Goal: Find specific page/section: Find specific page/section

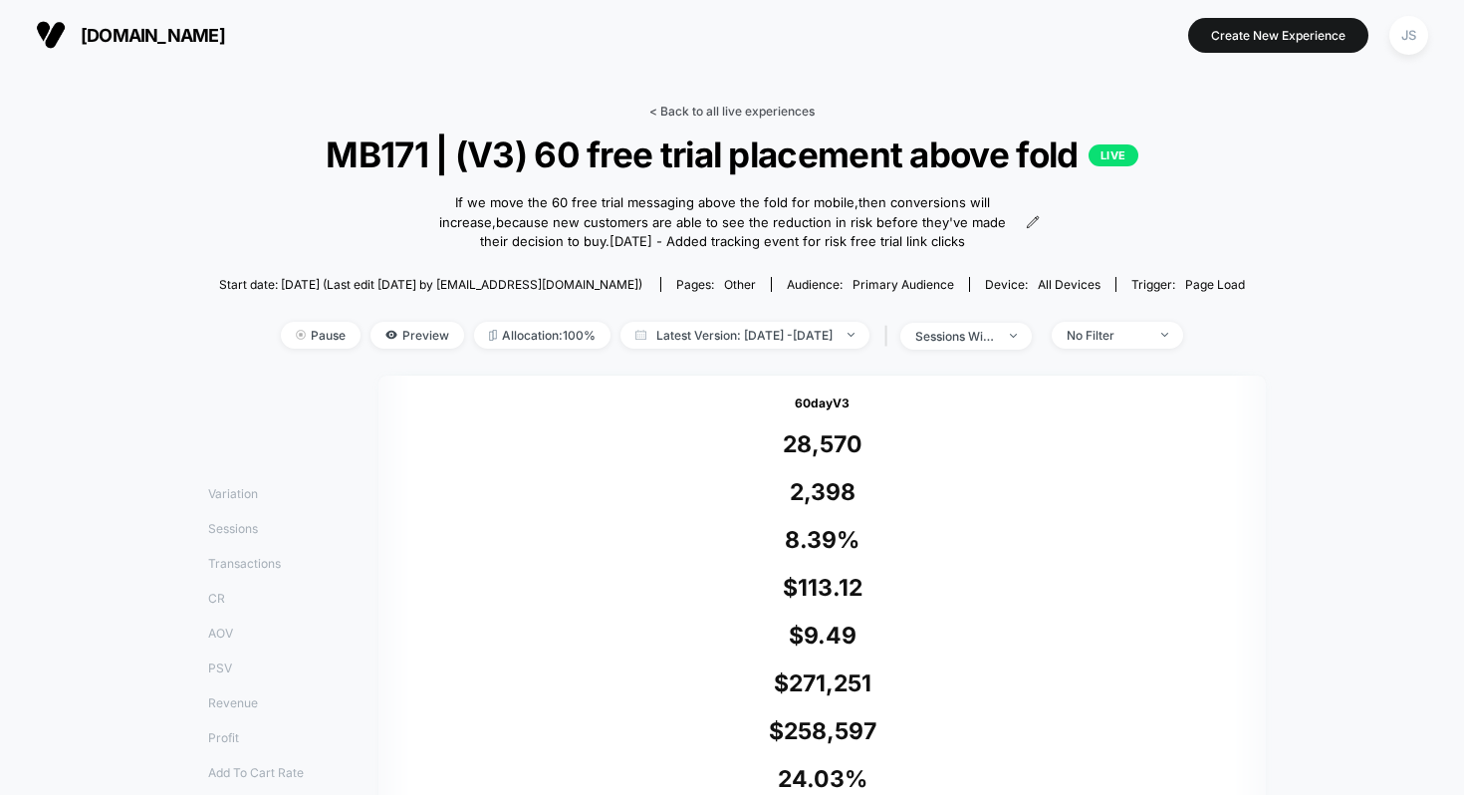
click at [756, 107] on link "< Back to all live experiences" at bounding box center [731, 111] width 165 height 15
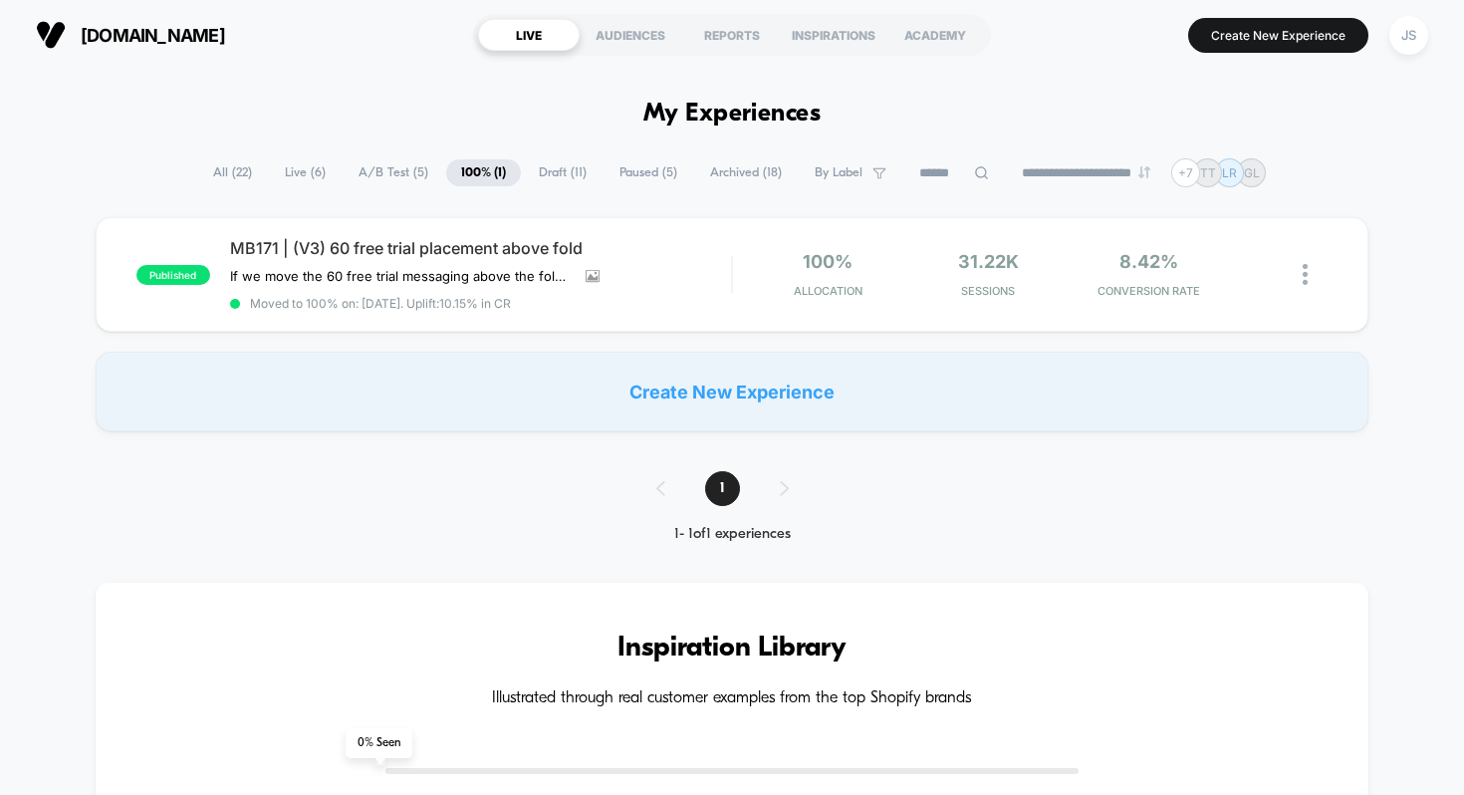
click at [295, 176] on span "Live ( 6 )" at bounding box center [305, 172] width 71 height 27
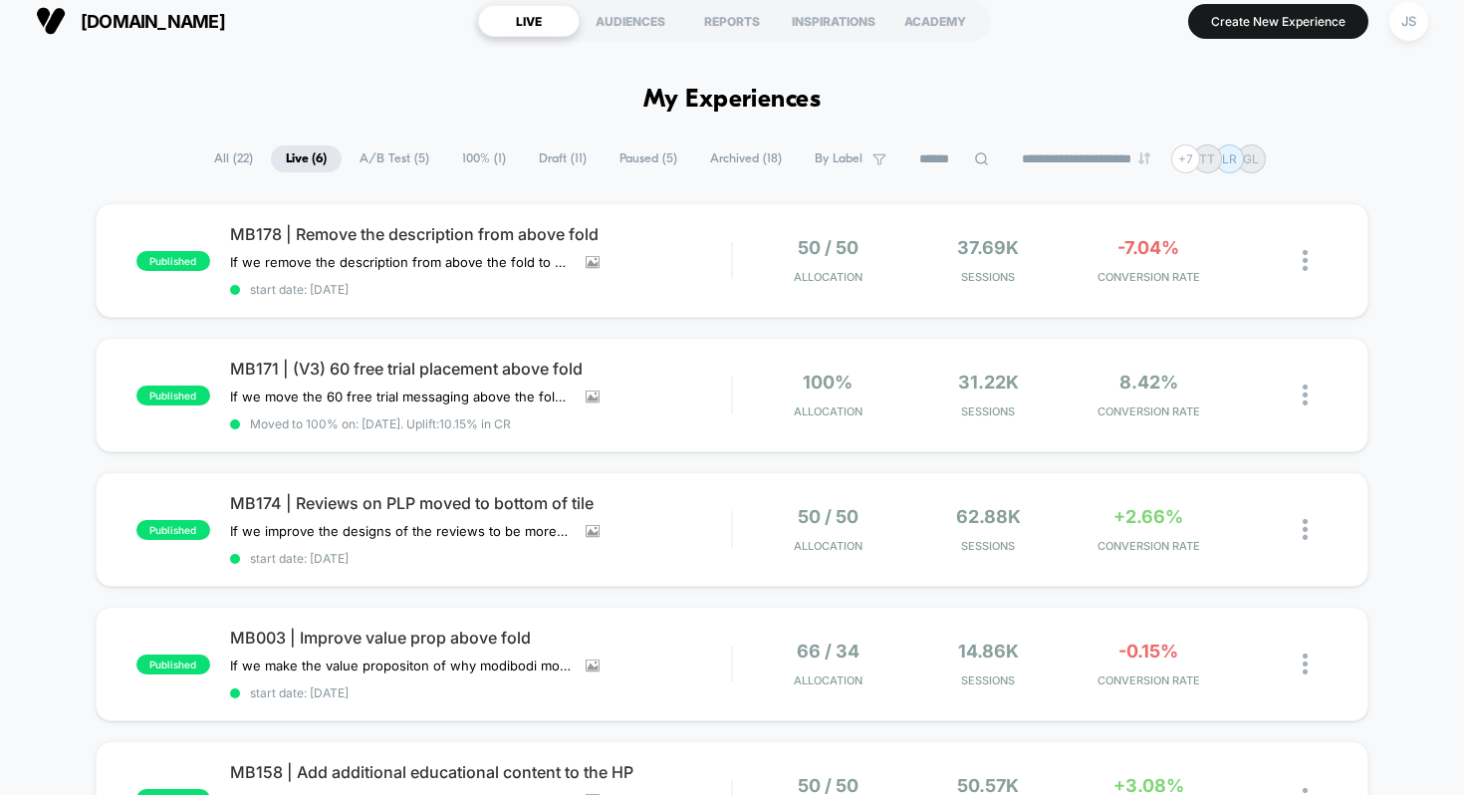
scroll to position [16, 0]
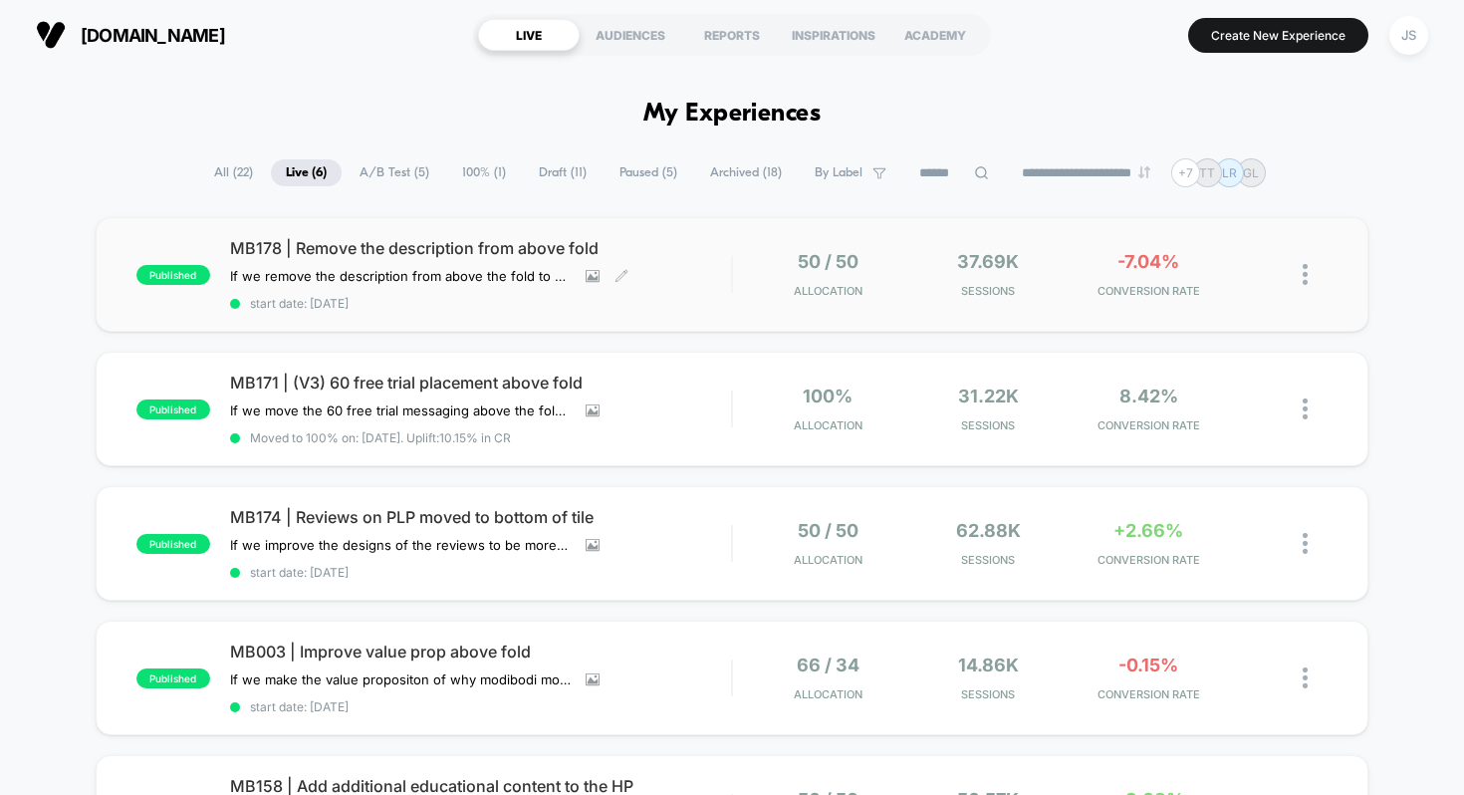
click at [299, 242] on span "MB178 | Remove the description from above fold" at bounding box center [481, 248] width 502 height 20
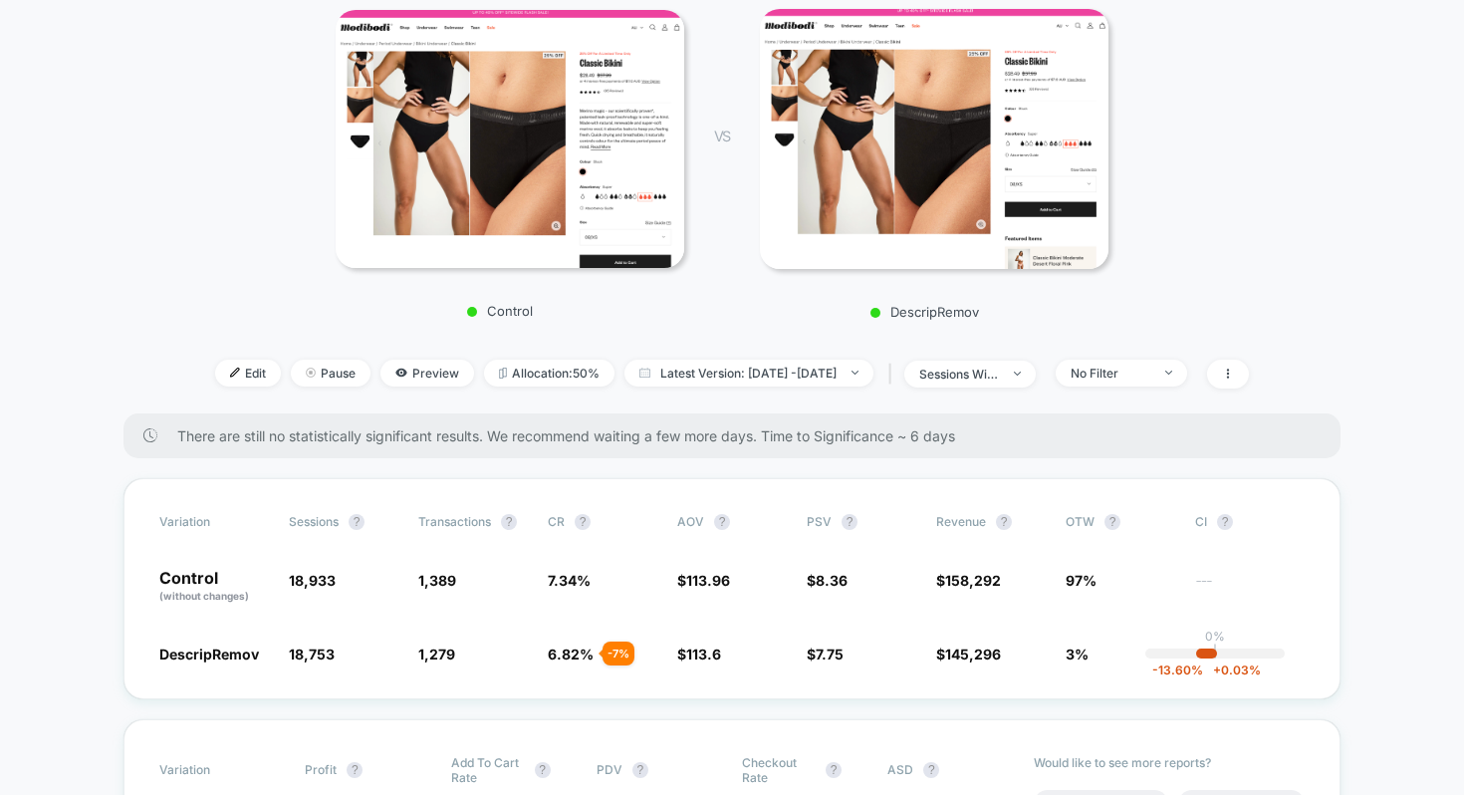
scroll to position [309, 0]
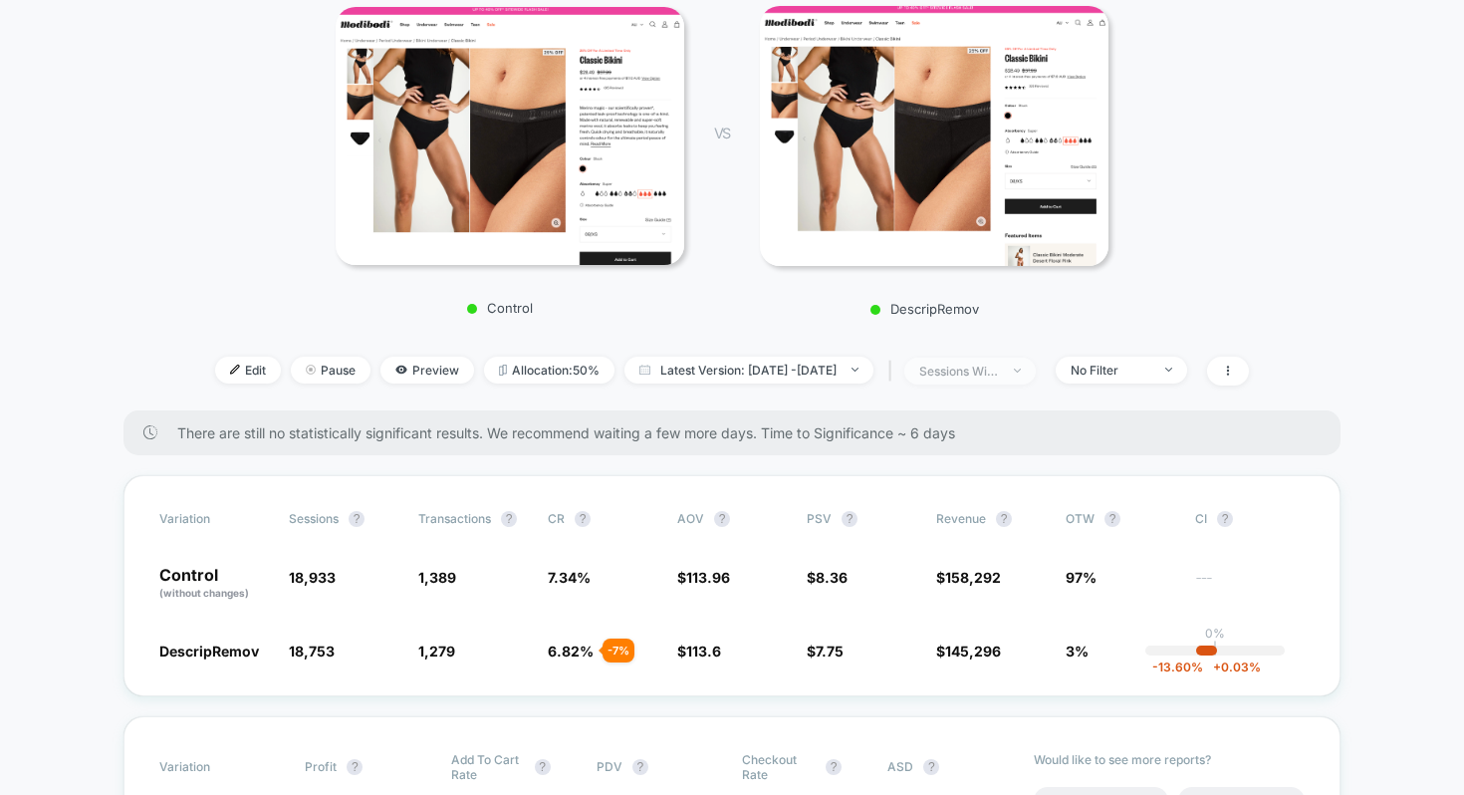
click at [1035, 379] on span "sessions with impression" at bounding box center [969, 370] width 131 height 27
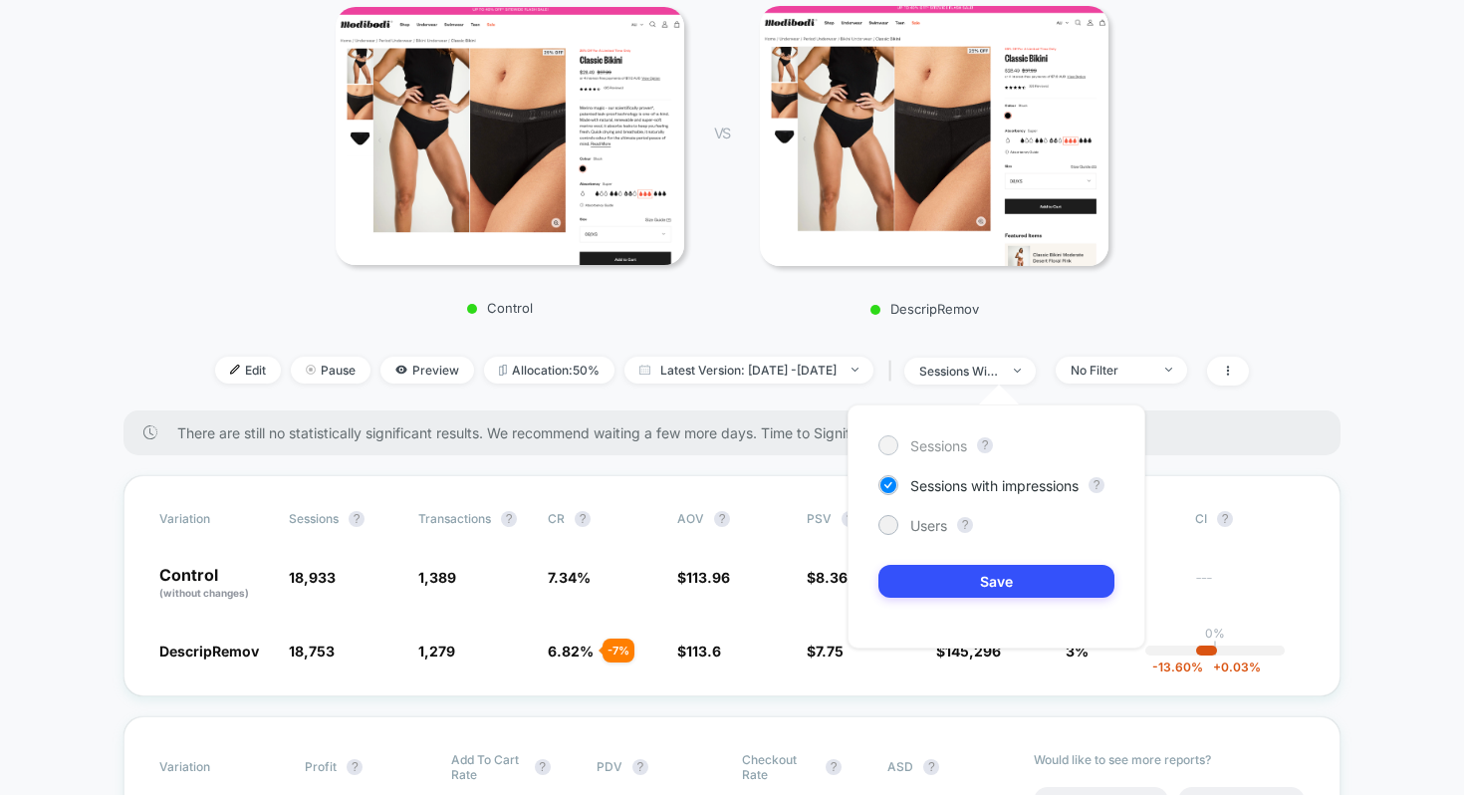
click at [944, 443] on span "Sessions" at bounding box center [938, 445] width 57 height 17
click at [962, 579] on button "Save" at bounding box center [996, 581] width 236 height 33
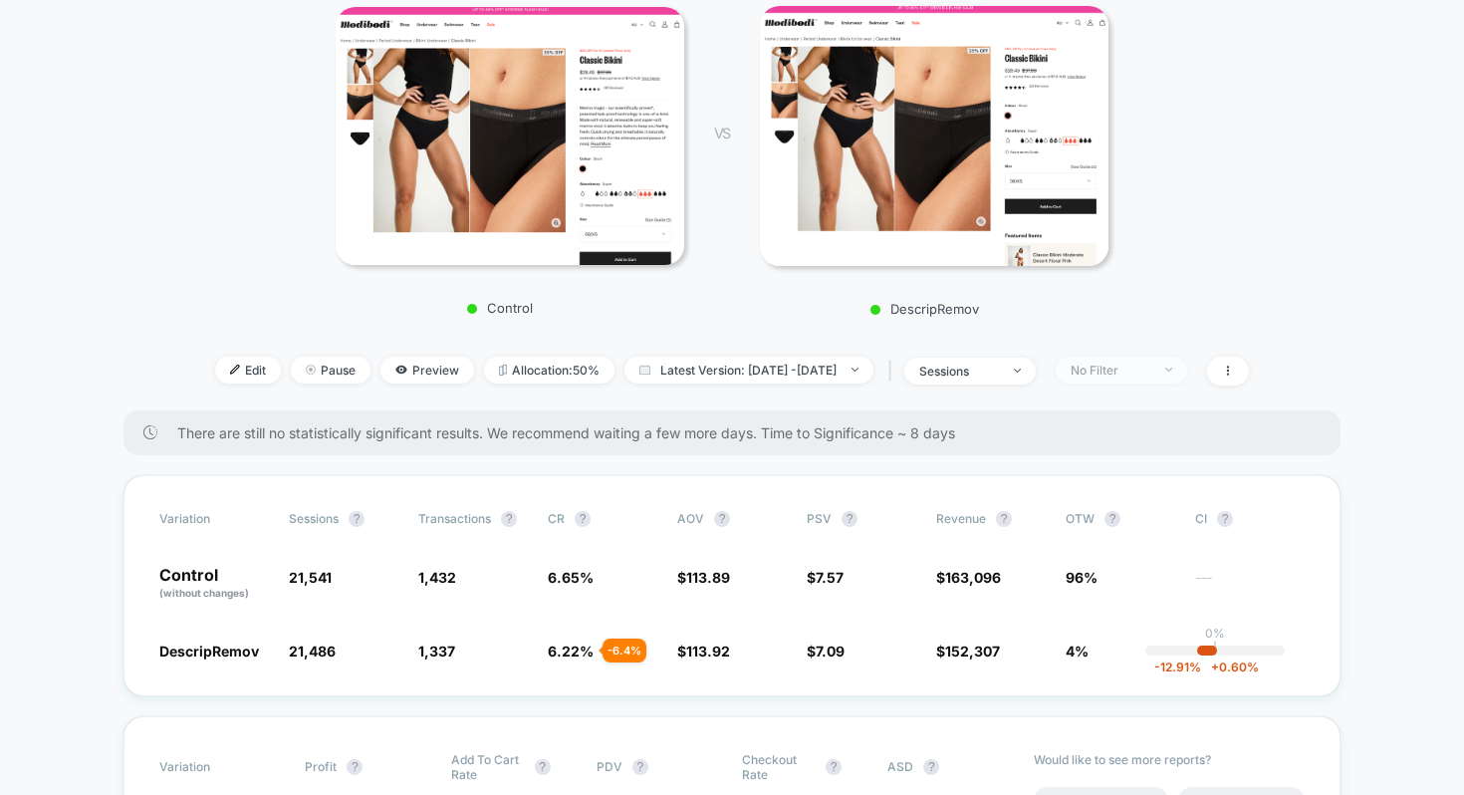
click at [1147, 380] on span "No Filter" at bounding box center [1120, 369] width 131 height 27
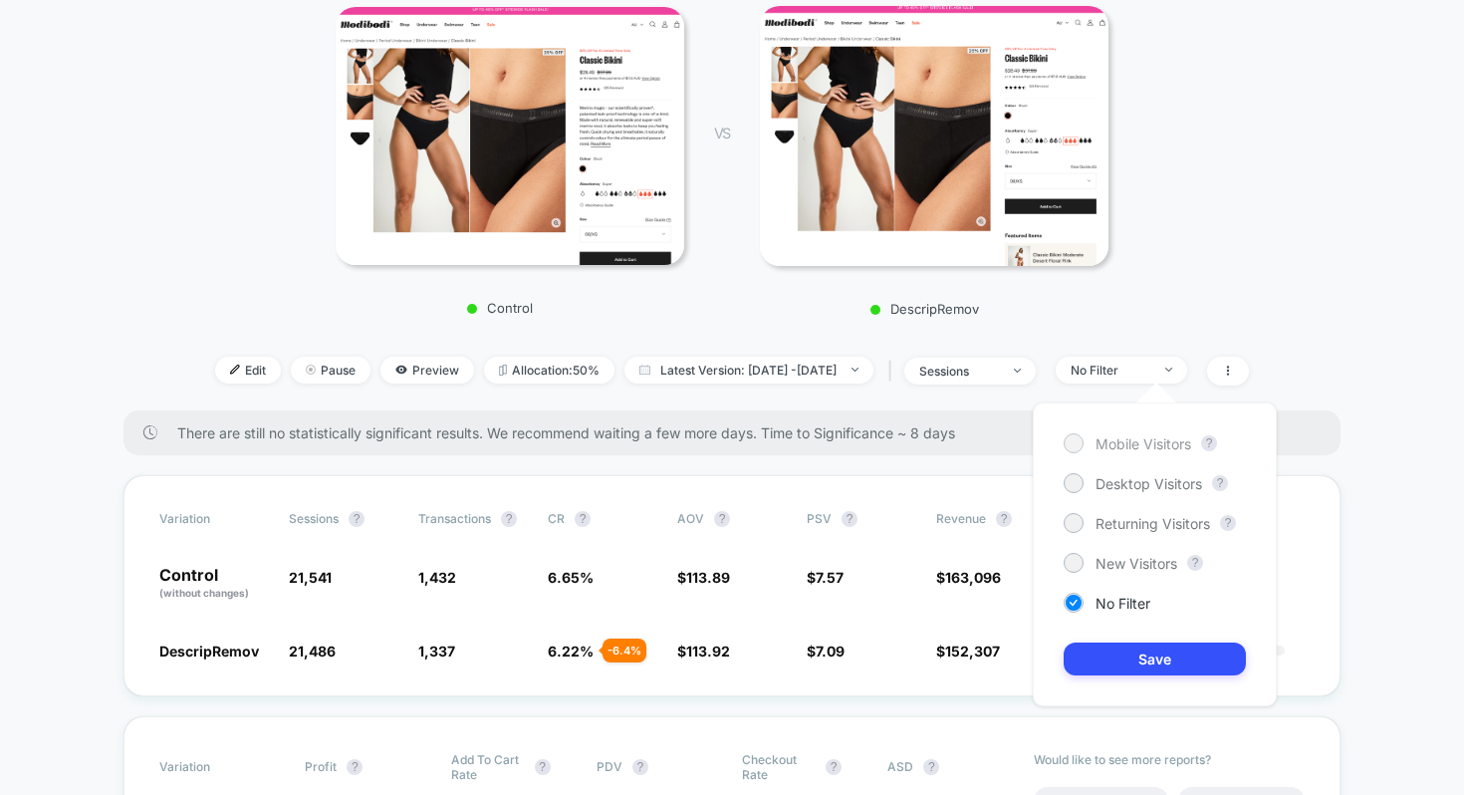
click at [1125, 443] on span "Mobile Visitors" at bounding box center [1143, 443] width 96 height 17
click at [1125, 646] on button "Save" at bounding box center [1154, 658] width 182 height 33
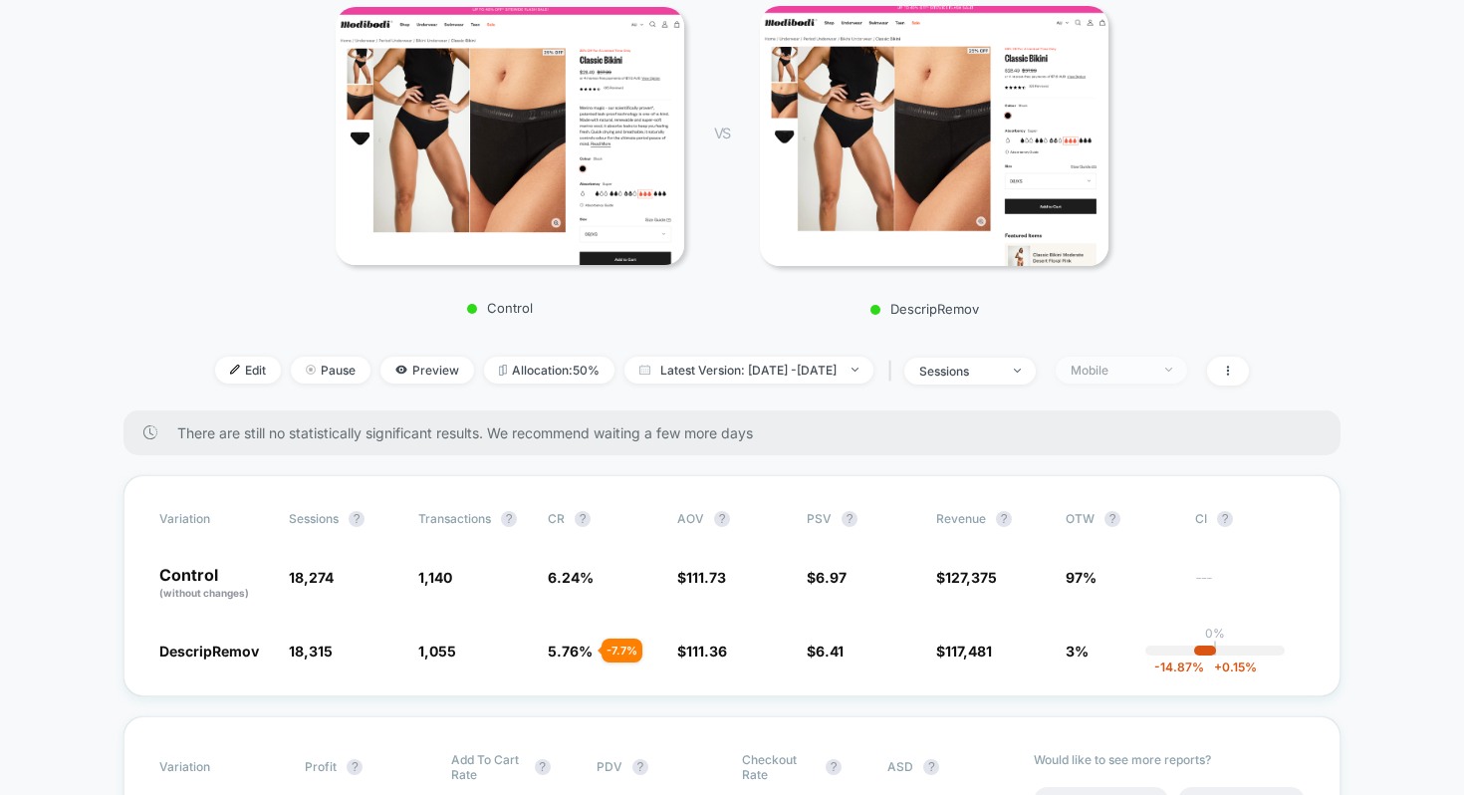
click at [1150, 372] on div "Mobile" at bounding box center [1110, 369] width 80 height 15
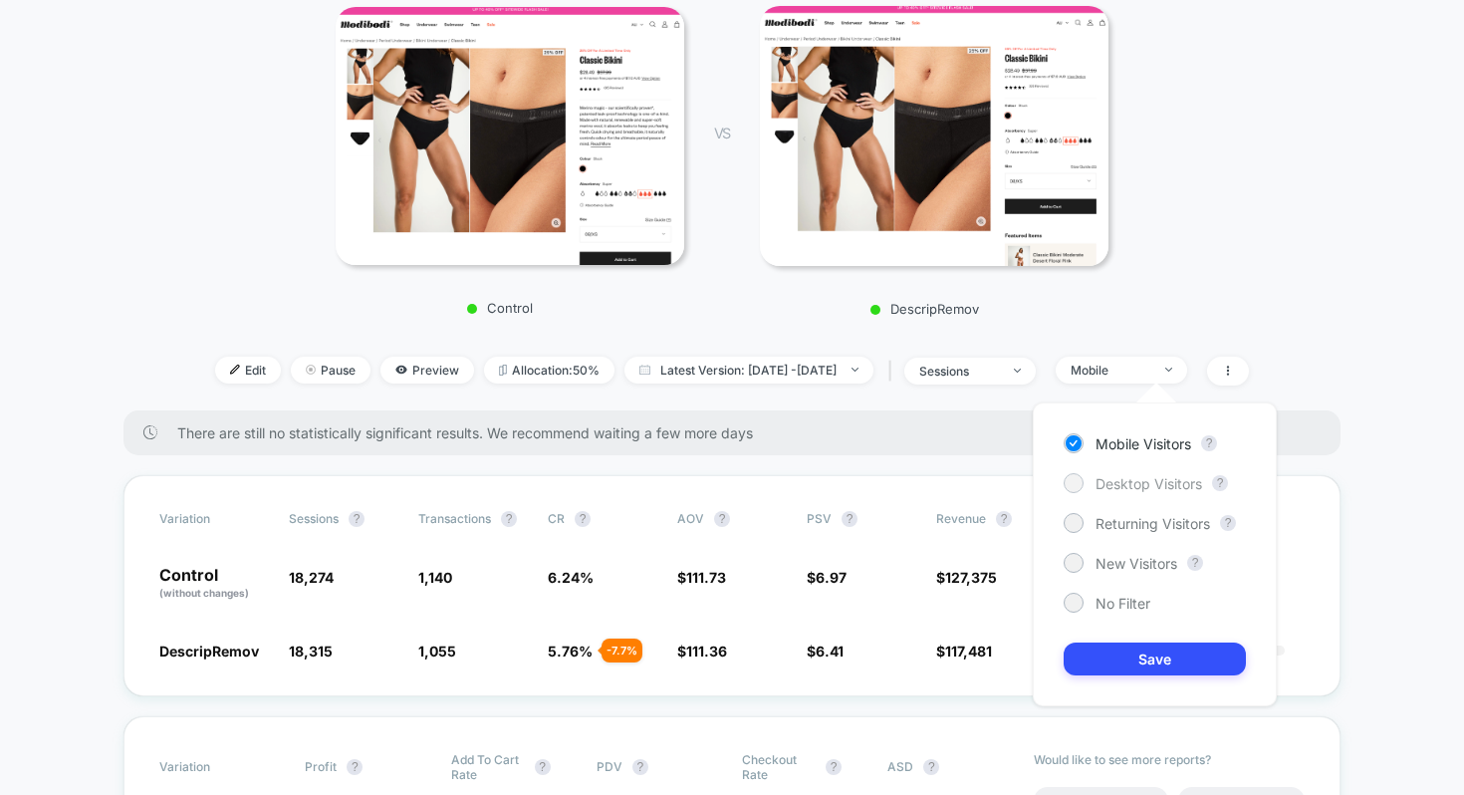
click at [1149, 487] on span "Desktop Visitors" at bounding box center [1148, 483] width 107 height 17
click at [1161, 654] on button "Save" at bounding box center [1154, 658] width 182 height 33
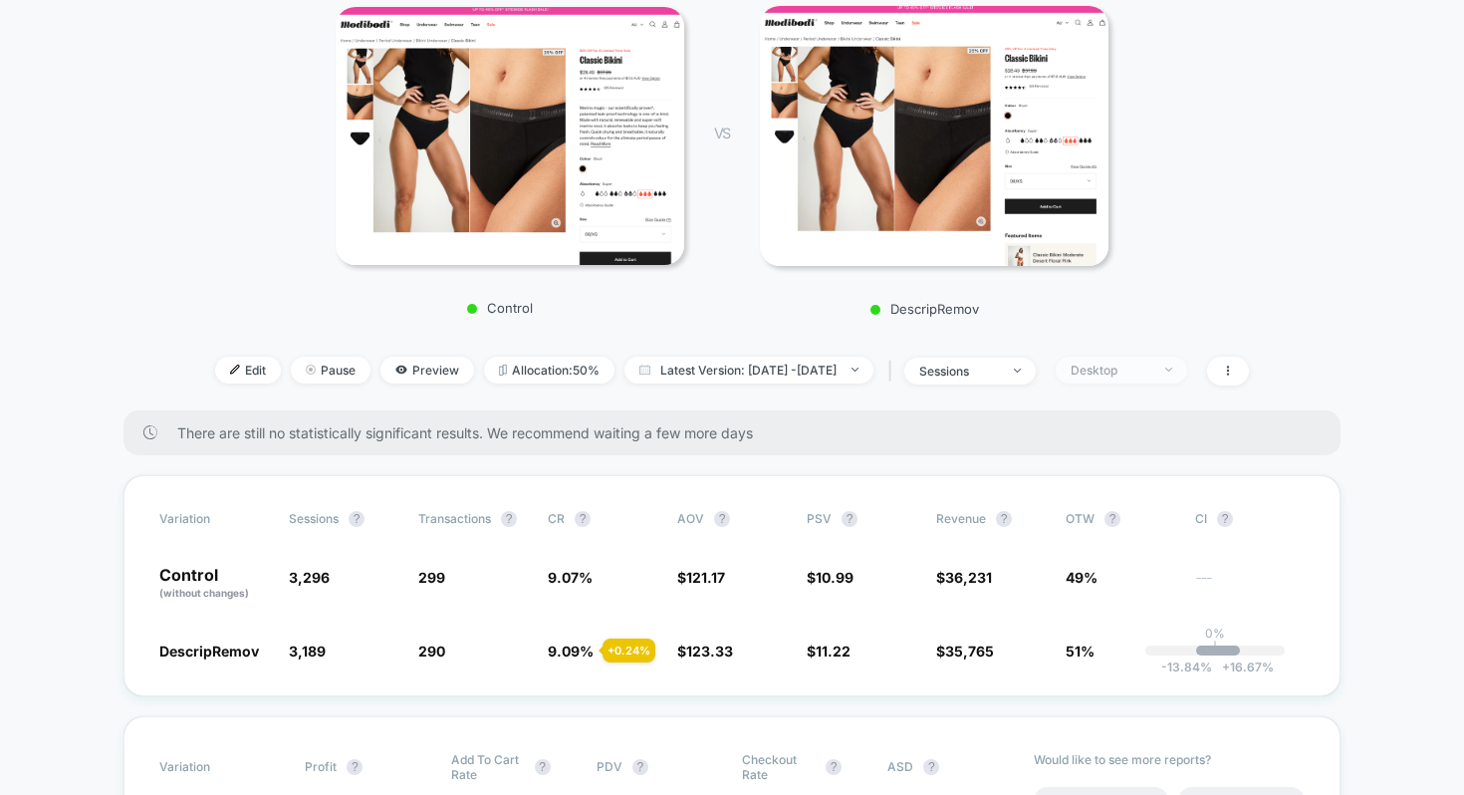
click at [1150, 375] on div "Desktop" at bounding box center [1110, 369] width 80 height 15
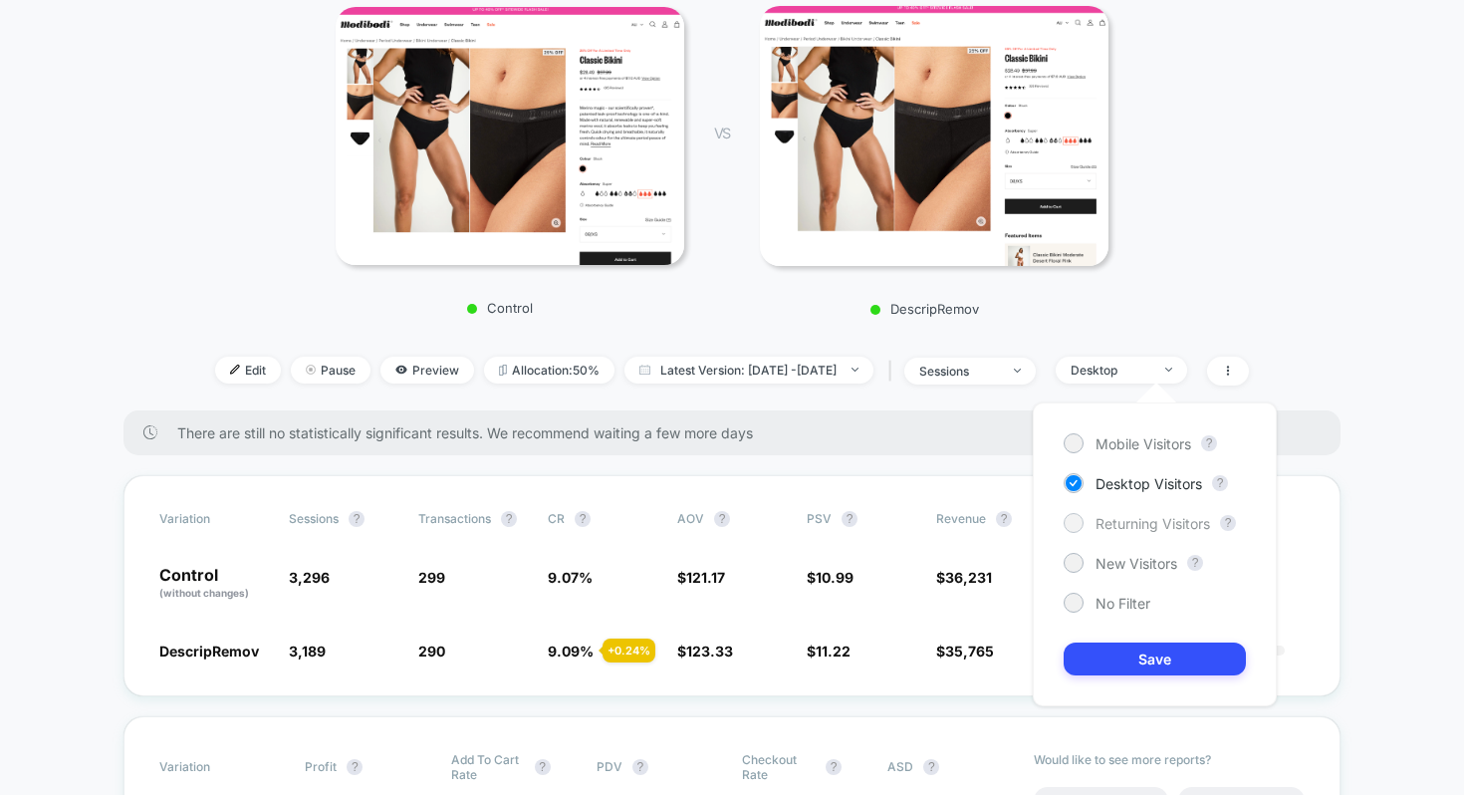
click at [1152, 529] on span "Returning Visitors" at bounding box center [1152, 523] width 114 height 17
click at [1156, 666] on button "Save" at bounding box center [1154, 658] width 182 height 33
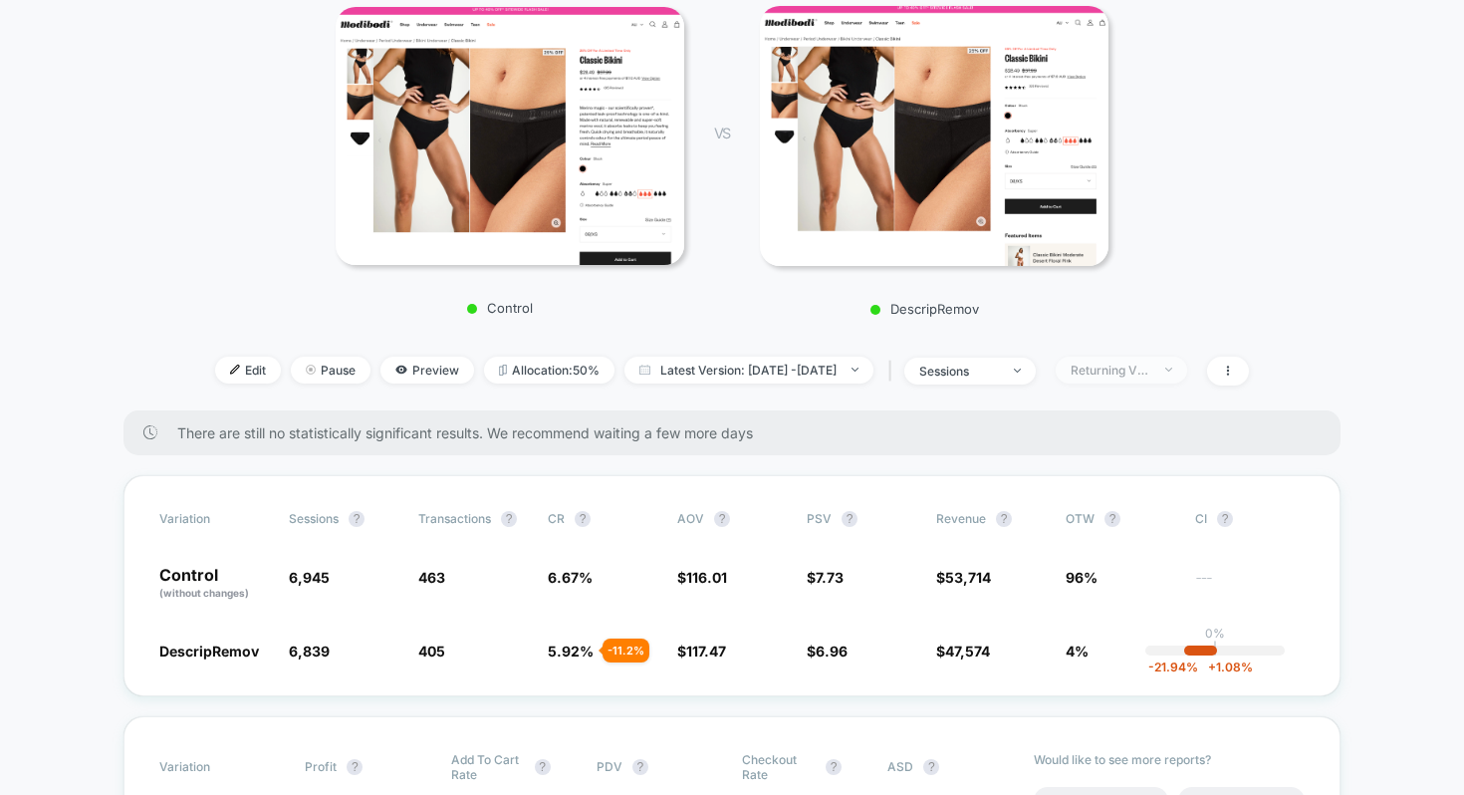
click at [1150, 368] on div "Returning Visitors" at bounding box center [1110, 369] width 80 height 15
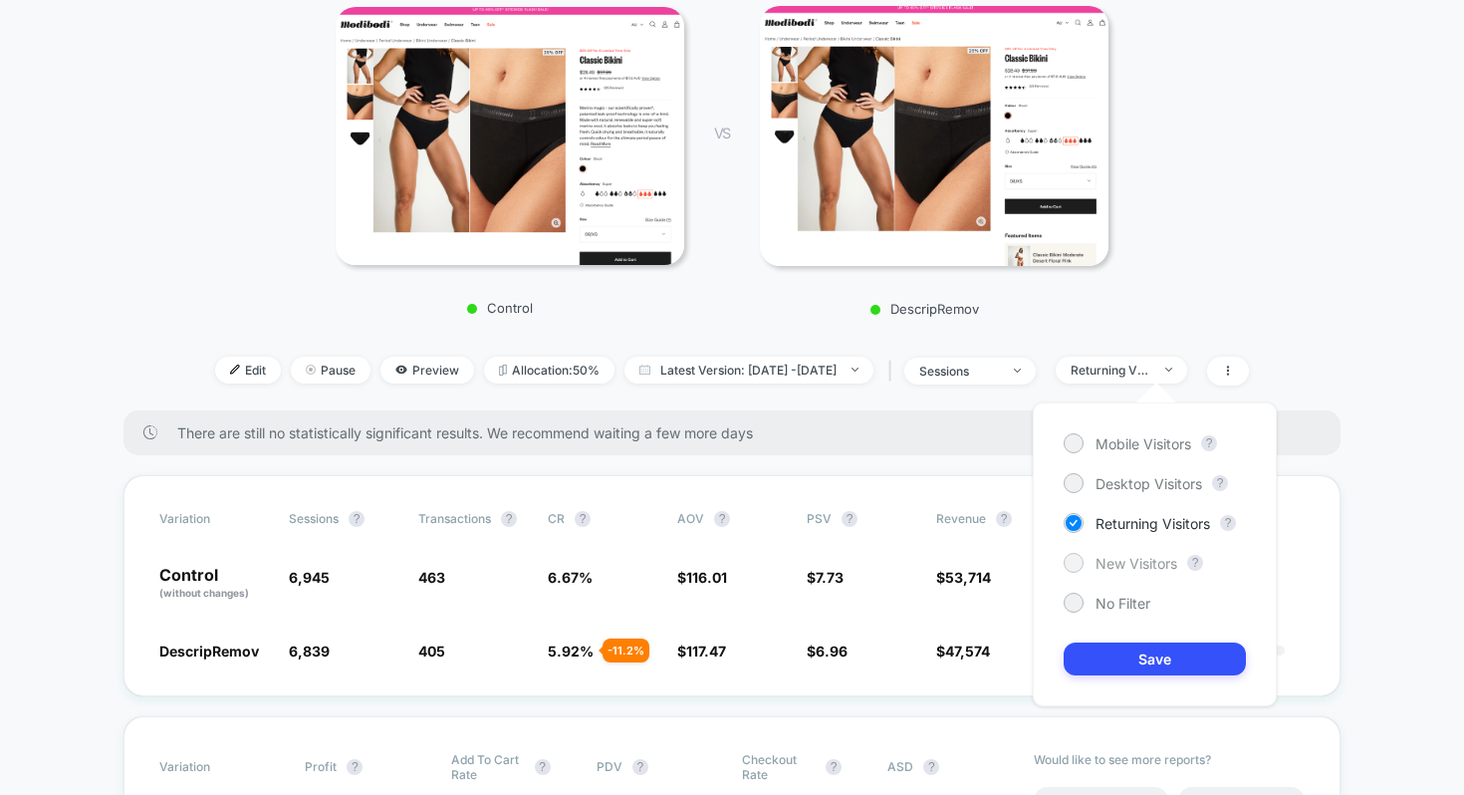
click at [1116, 559] on span "New Visitors" at bounding box center [1136, 563] width 82 height 17
click at [1130, 664] on button "Save" at bounding box center [1154, 658] width 182 height 33
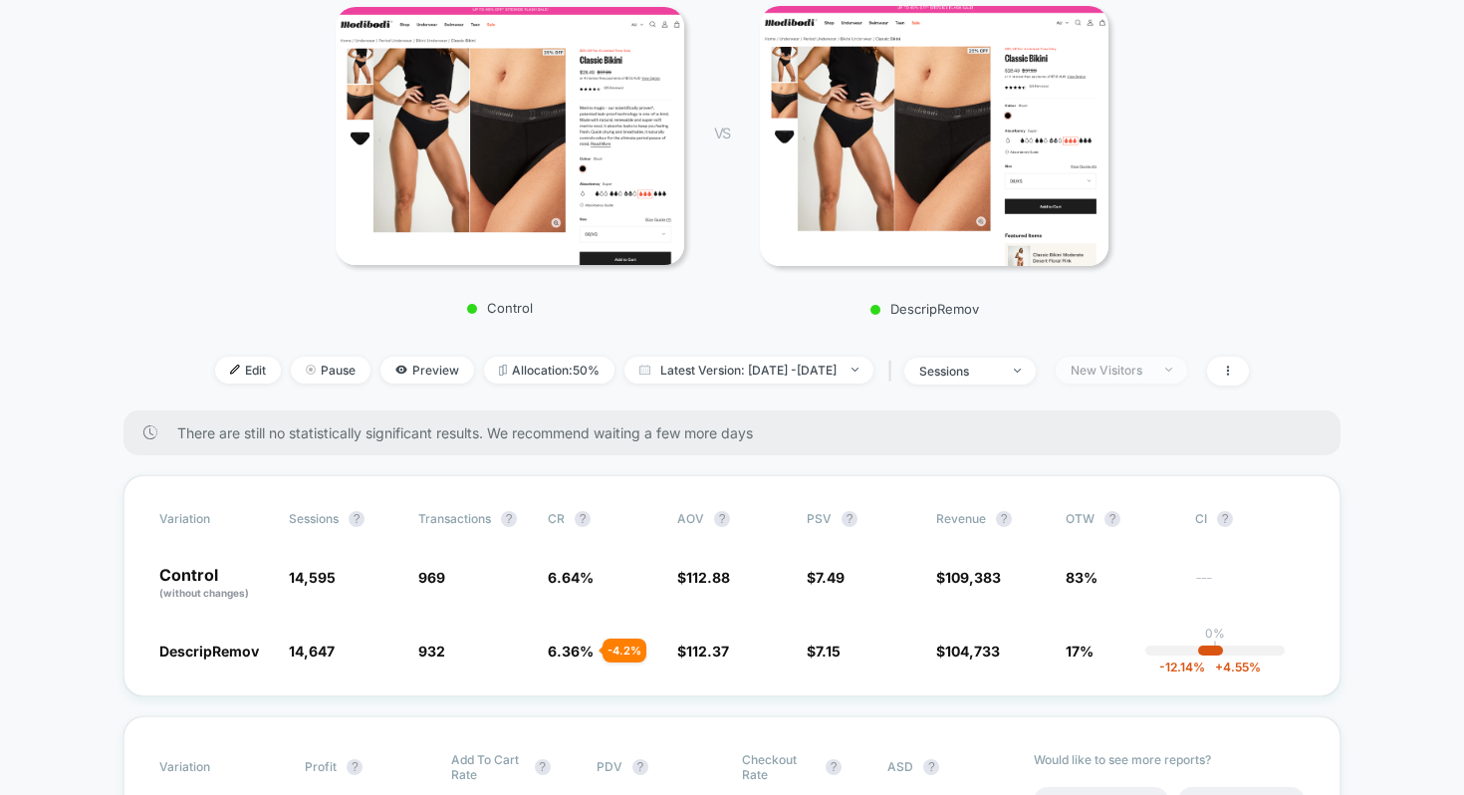
click at [1150, 369] on div "New Visitors" at bounding box center [1110, 369] width 80 height 15
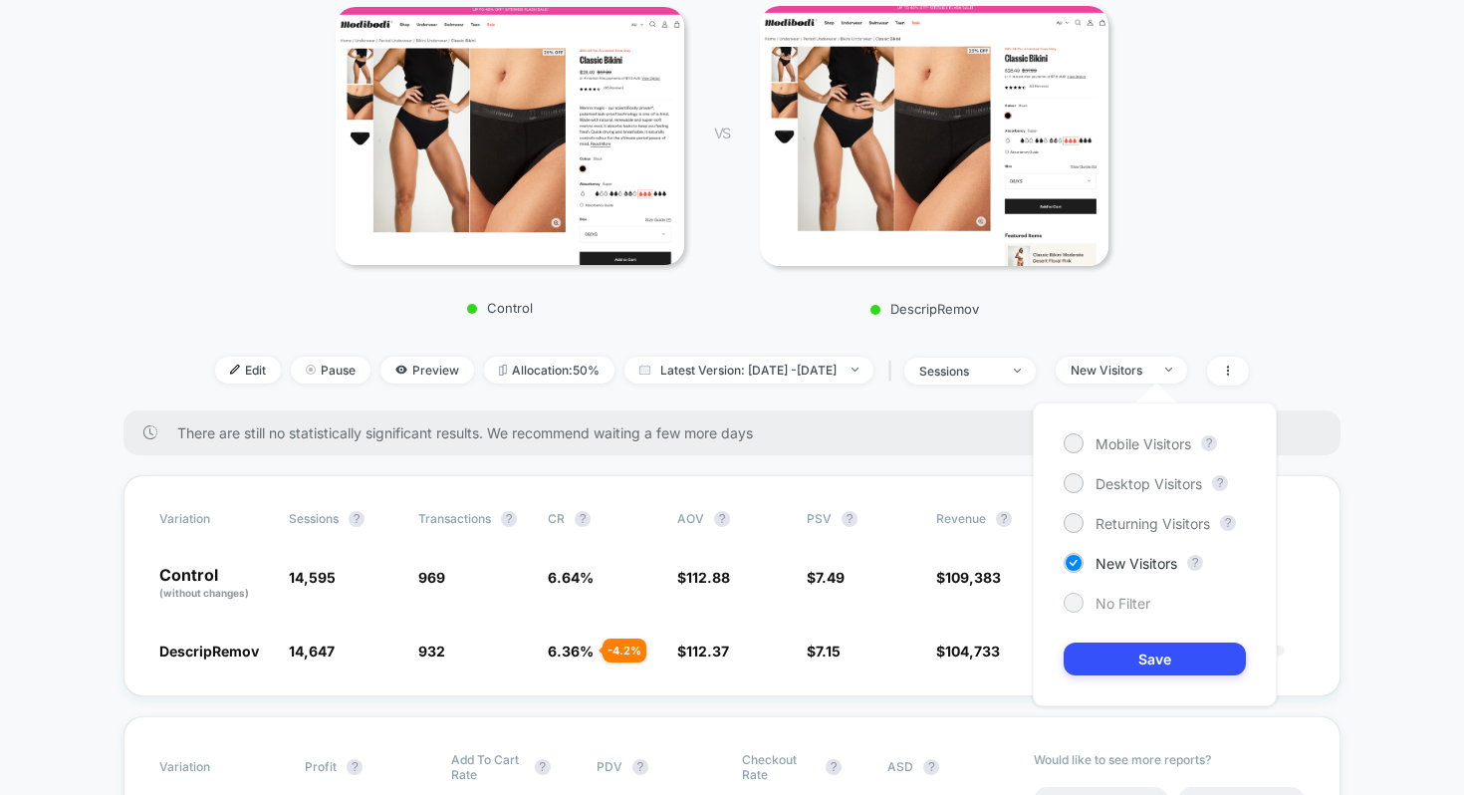
click at [1120, 599] on span "No Filter" at bounding box center [1122, 602] width 55 height 17
click at [1131, 644] on button "Save" at bounding box center [1154, 658] width 182 height 33
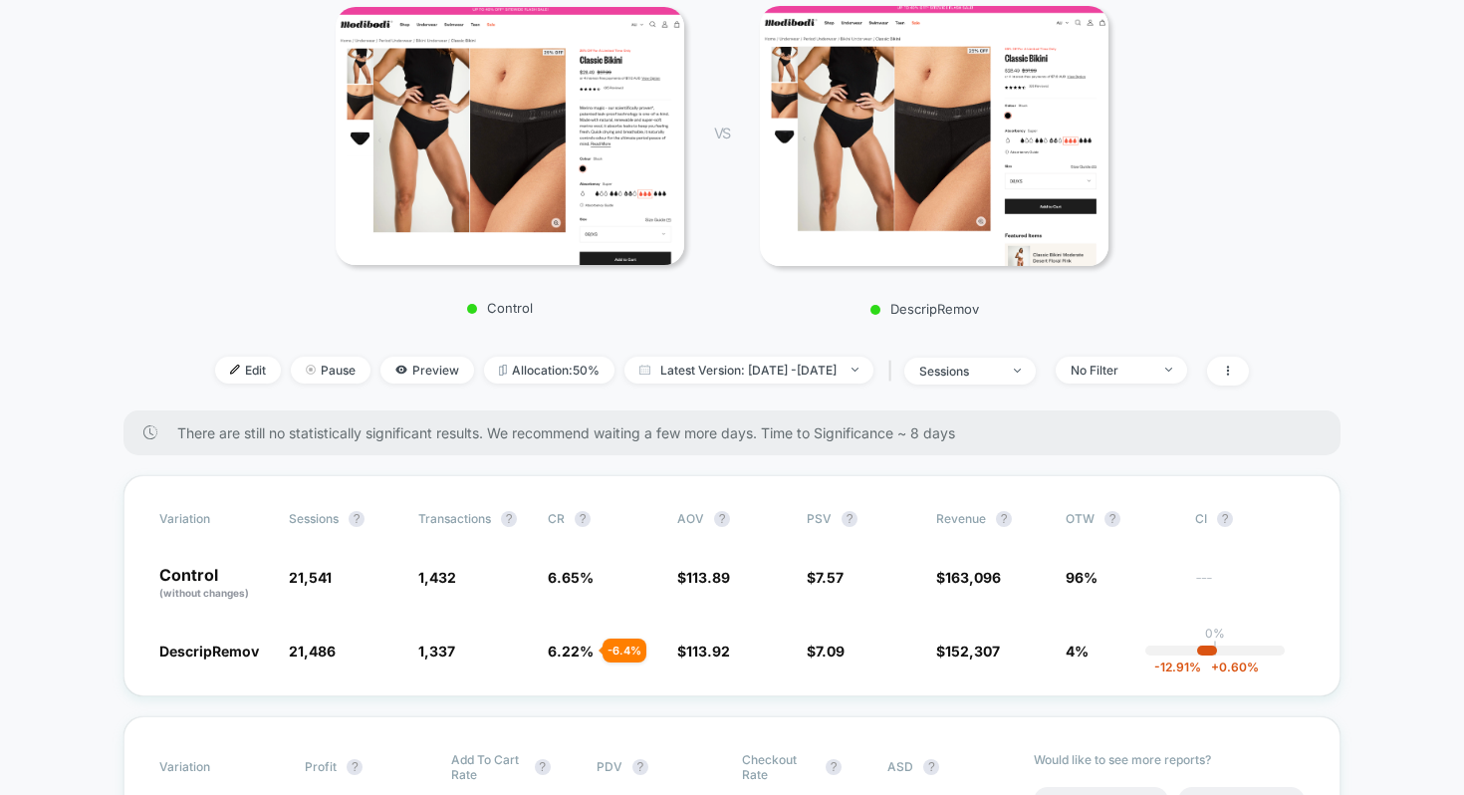
click at [872, 388] on div "< Back to all live experiences MB178 | Remove the description from above fold L…" at bounding box center [731, 102] width 1115 height 615
click at [851, 369] on div at bounding box center [843, 369] width 15 height 1
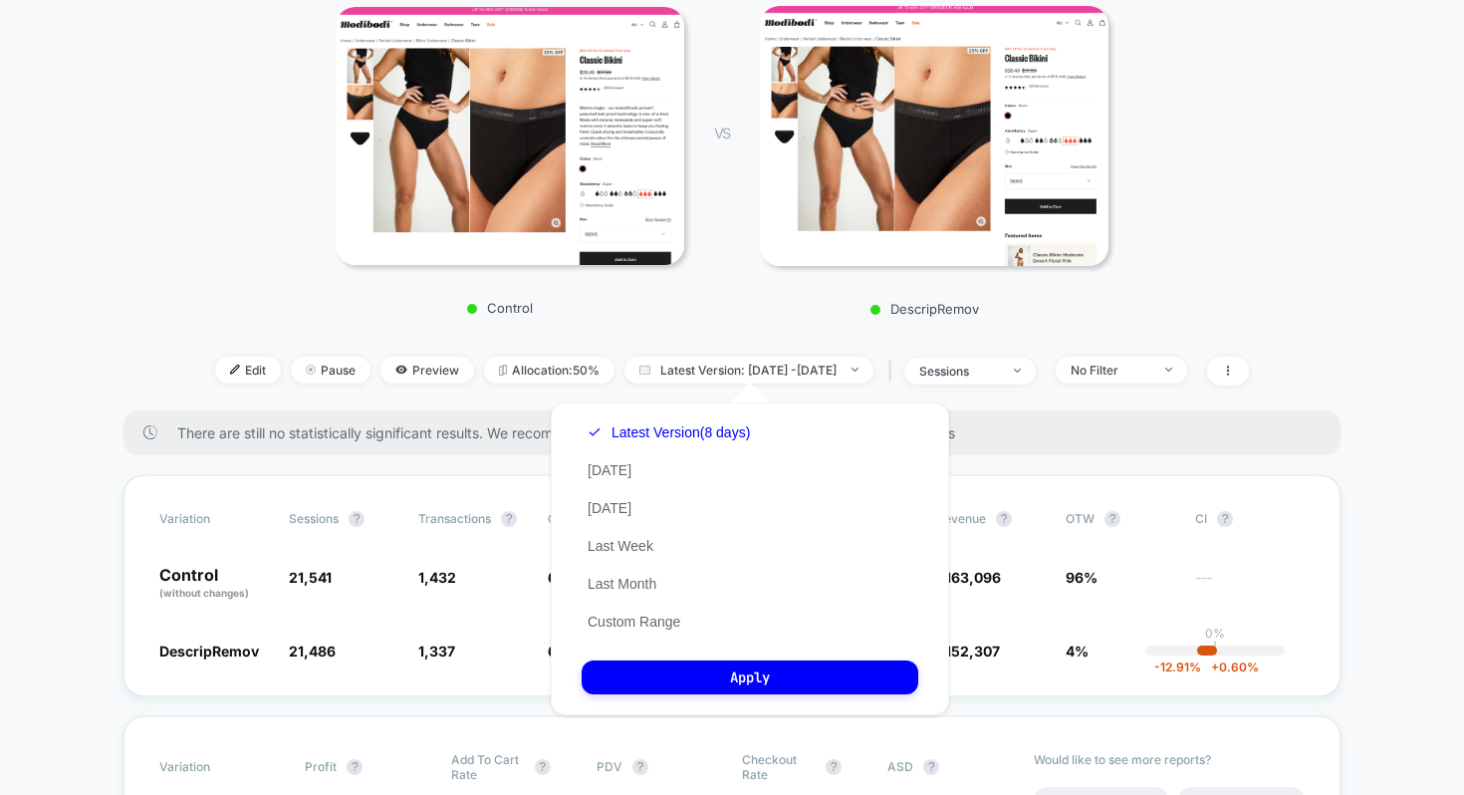
click at [1071, 332] on div "< Back to all live experiences MB178 | Remove the description from above fold L…" at bounding box center [731, 102] width 1115 height 615
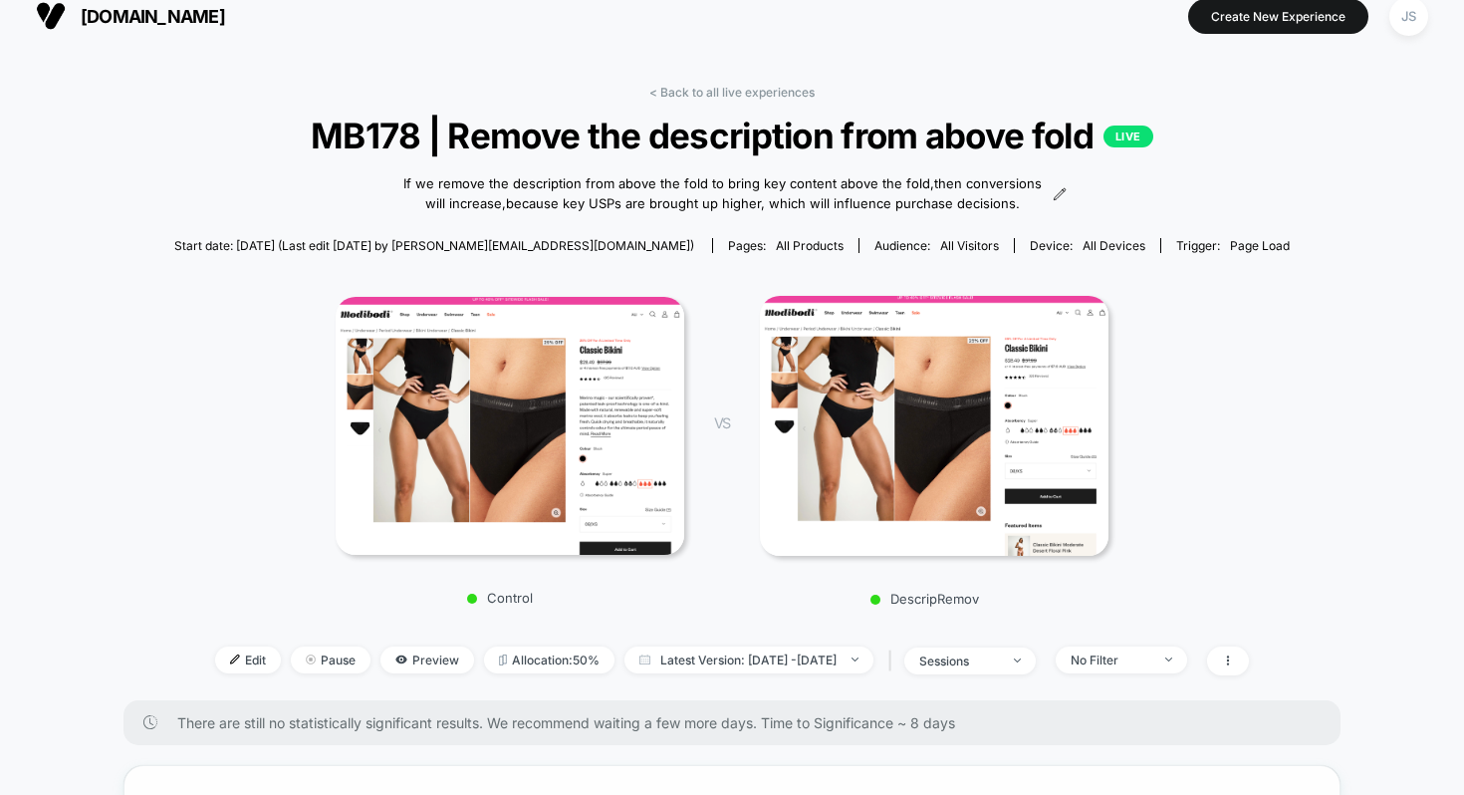
scroll to position [33, 0]
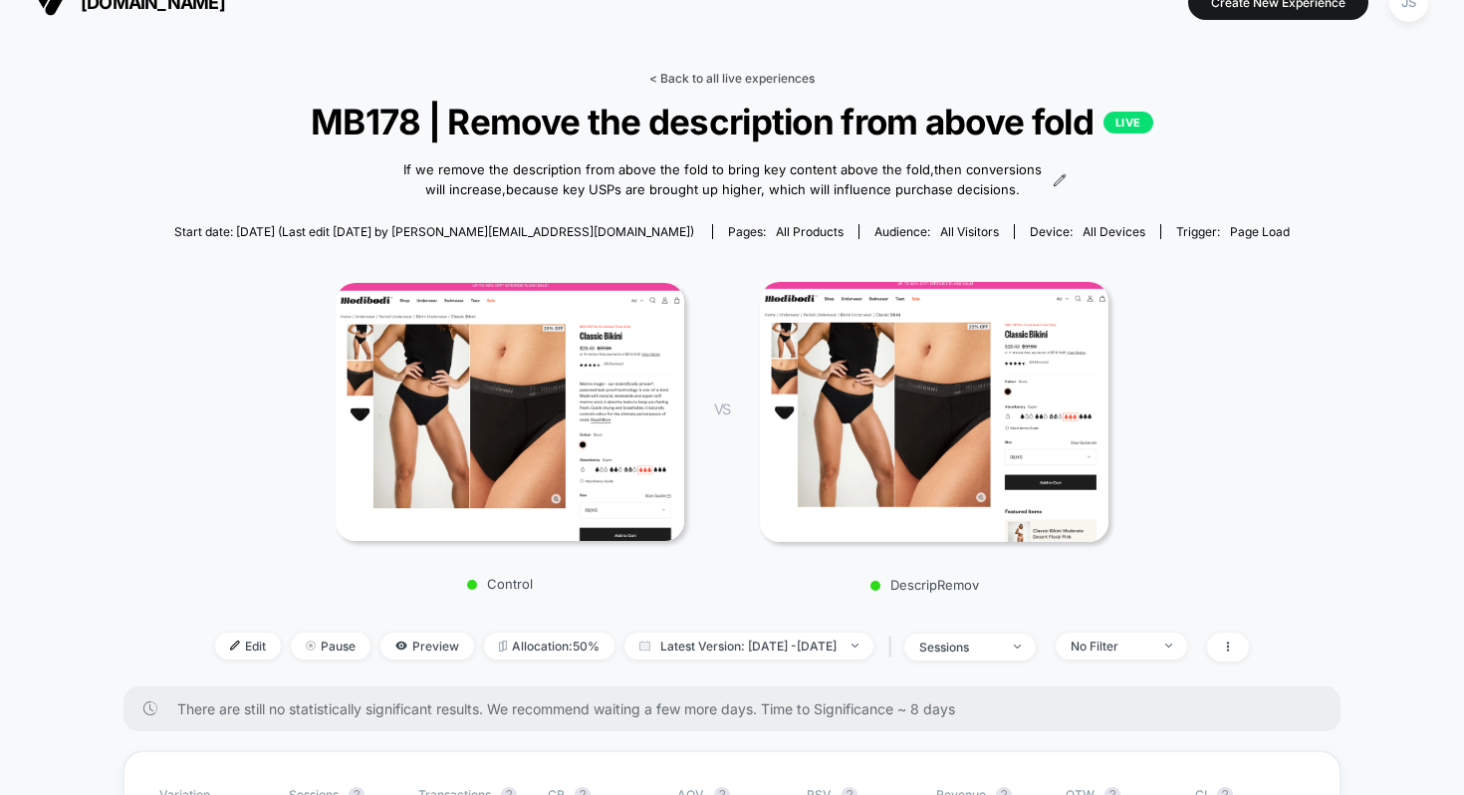
click at [758, 77] on link "< Back to all live experiences" at bounding box center [731, 78] width 165 height 15
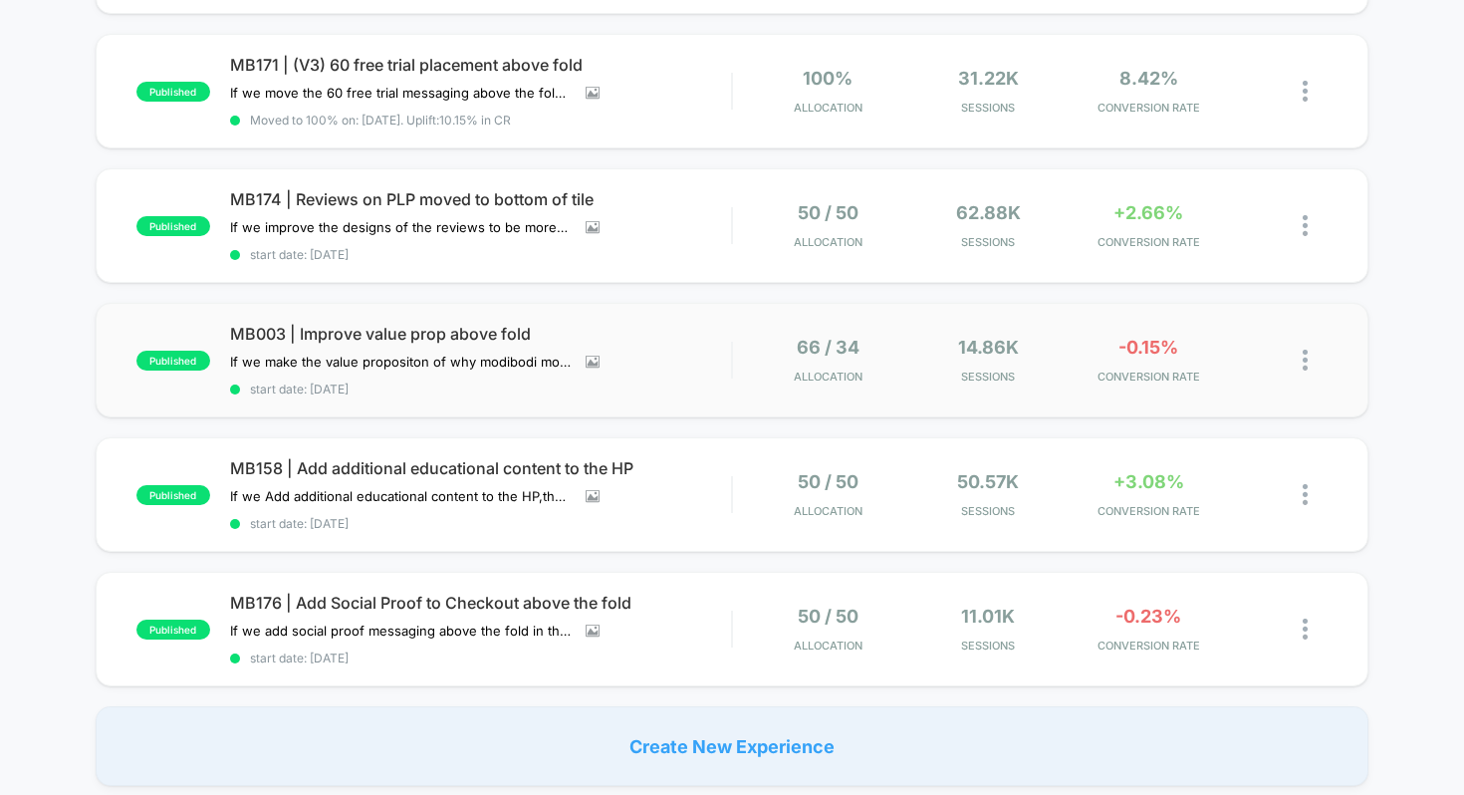
scroll to position [332, 0]
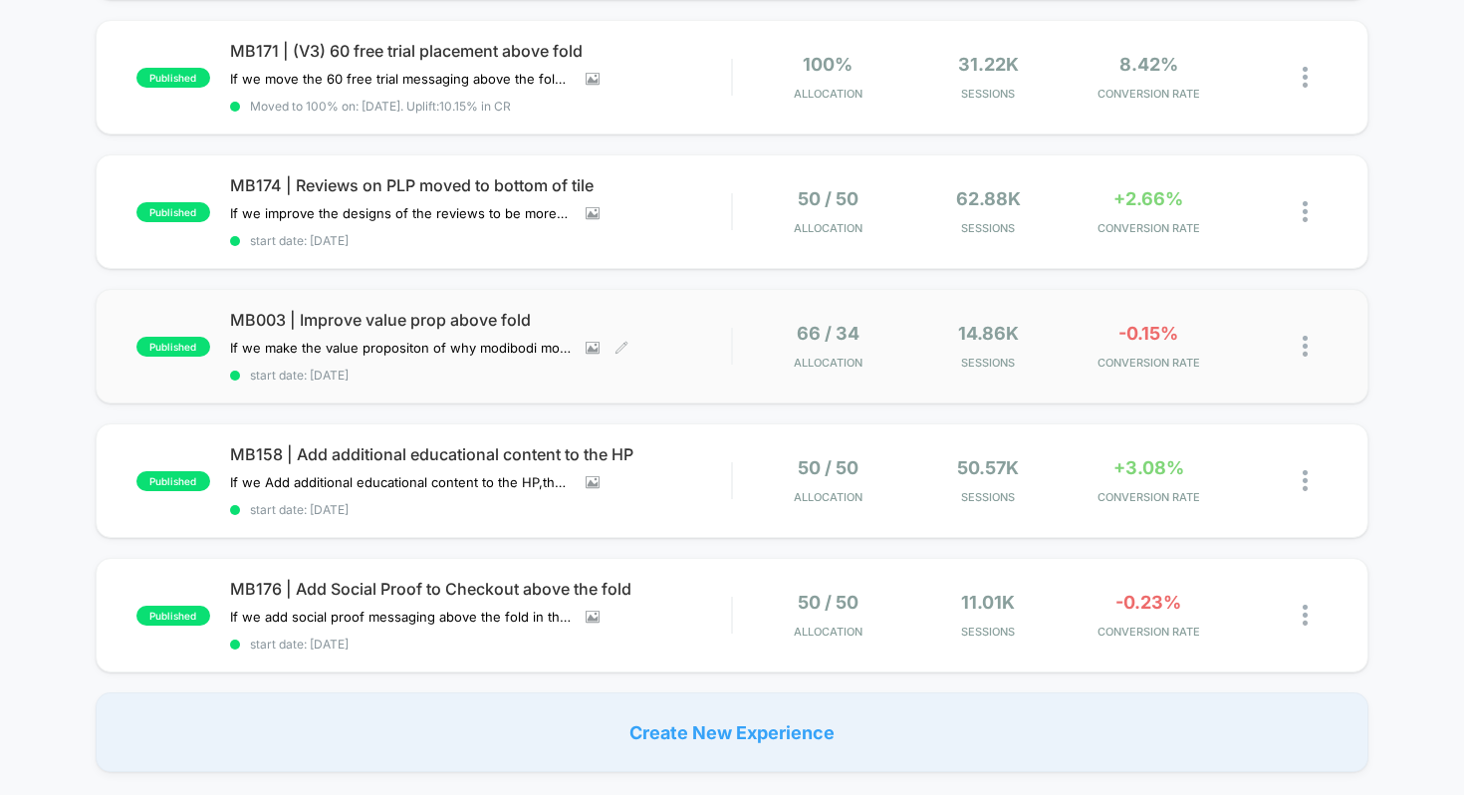
click at [438, 310] on span "MB003 | Improve value prop above fold" at bounding box center [481, 320] width 502 height 20
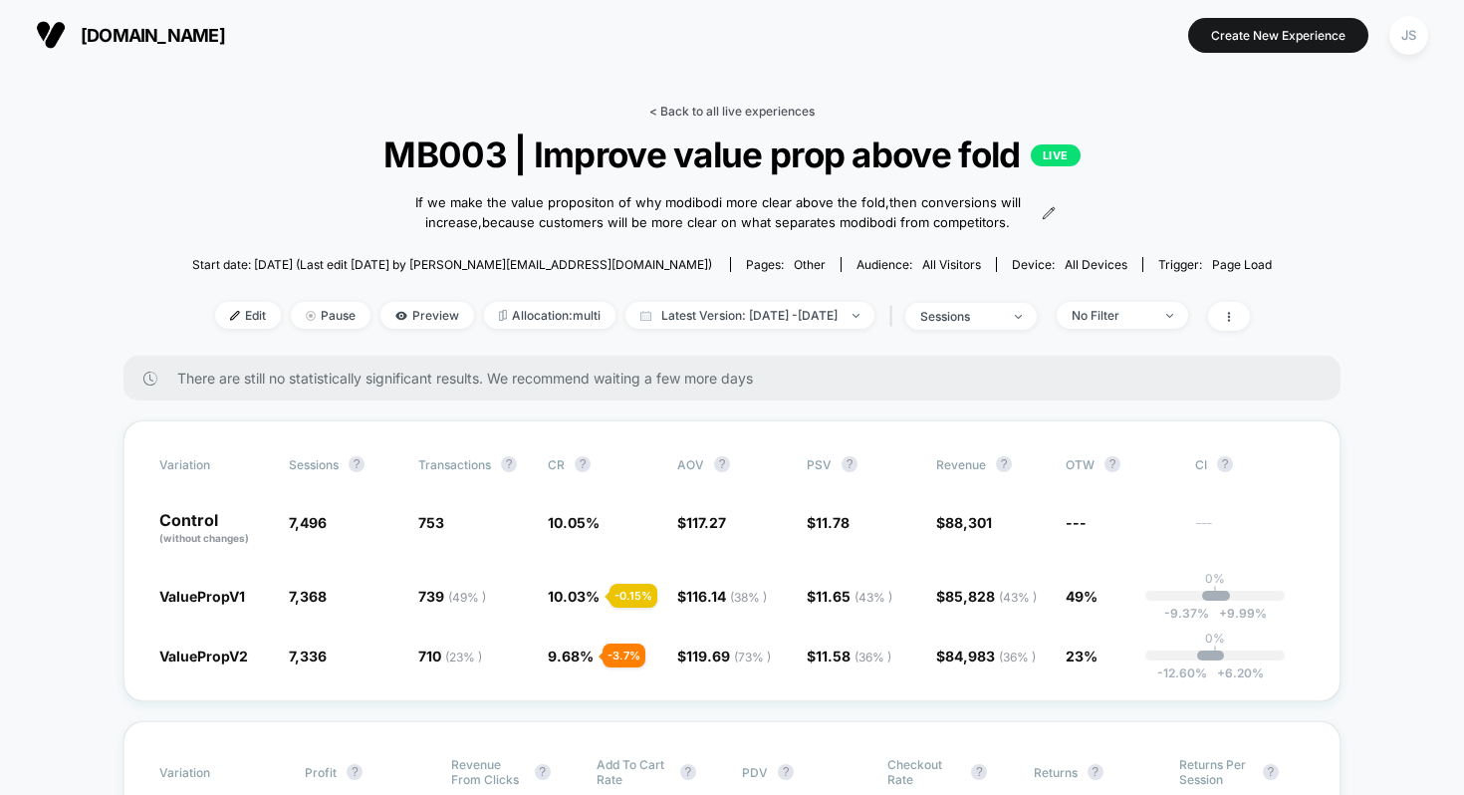
click at [666, 107] on link "< Back to all live experiences" at bounding box center [731, 111] width 165 height 15
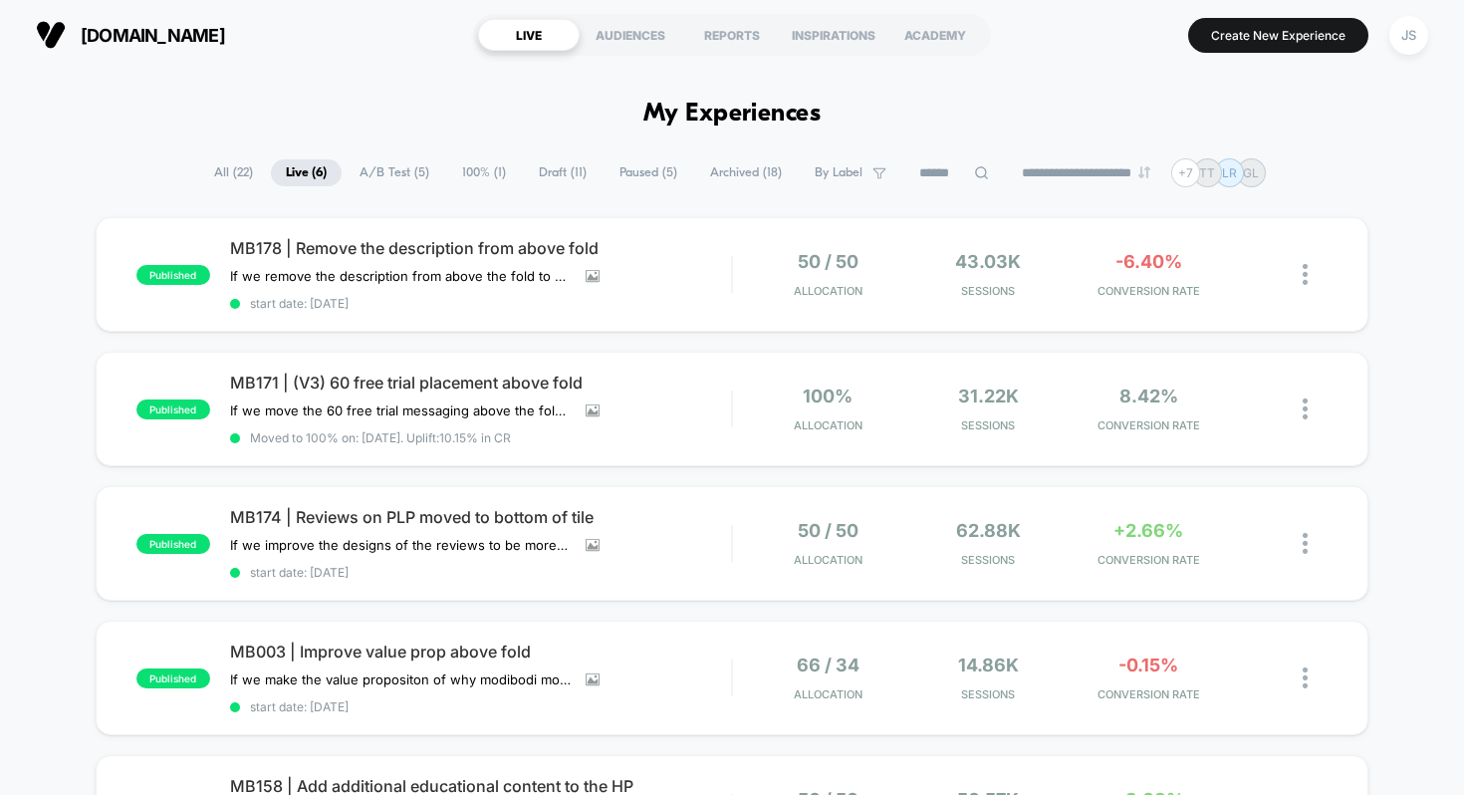
click at [539, 166] on span "Draft ( 11 )" at bounding box center [563, 172] width 78 height 27
